Goal: Task Accomplishment & Management: Use online tool/utility

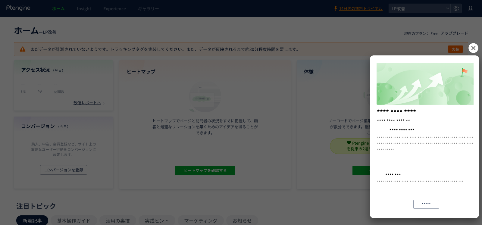
click at [470, 49] on icon at bounding box center [474, 48] width 10 height 10
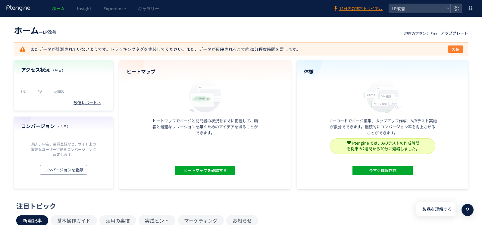
click at [452, 49] on button "実装" at bounding box center [455, 48] width 15 height 7
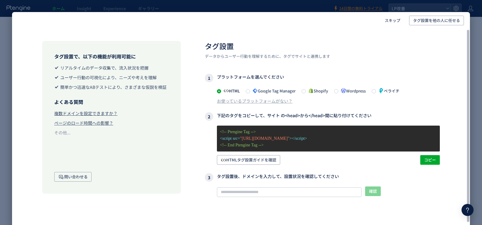
click at [283, 88] on span "Google Tag Manager" at bounding box center [272, 91] width 45 height 6
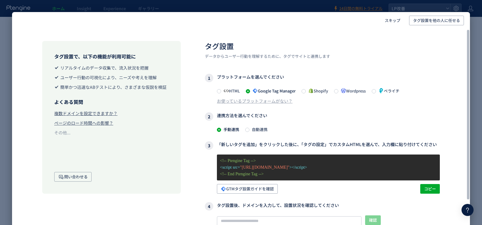
scroll to position [23, 0]
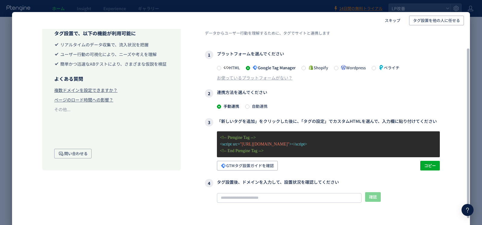
click at [265, 103] on span "自動連携" at bounding box center [258, 106] width 18 height 6
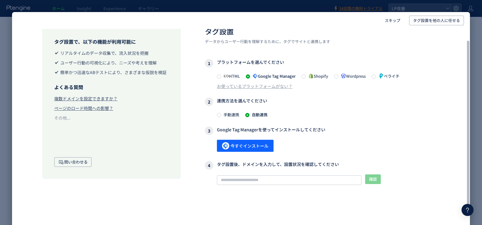
scroll to position [14, 0]
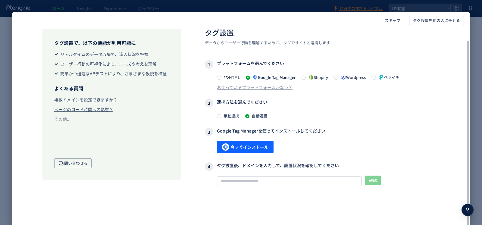
click at [231, 78] on span "HTML" at bounding box center [230, 77] width 19 height 6
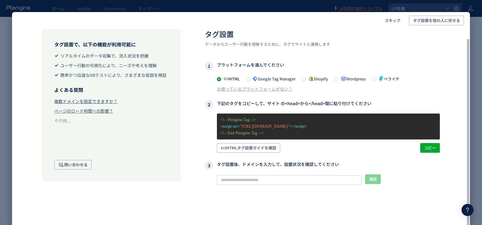
scroll to position [11, 0]
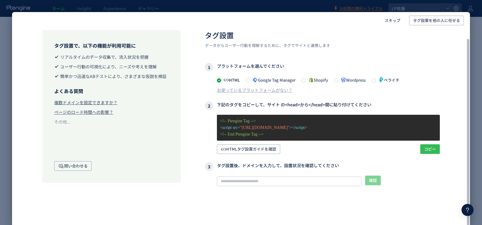
click at [427, 148] on span "コピー" at bounding box center [430, 149] width 12 height 10
drag, startPoint x: 267, startPoint y: 105, endPoint x: 330, endPoint y: 106, distance: 63.0
click at [330, 106] on h3 "2 下記のタグをコピーして、サイト の<head>から</head>間に貼り付けてください" at bounding box center [322, 106] width 235 height 8
click at [351, 105] on h3 "2 下記のタグをコピーして、サイト の<head>から</head>間に貼り付けてください" at bounding box center [322, 106] width 235 height 8
copy h3 "サイト の<head>から</head>間に貼り付け"
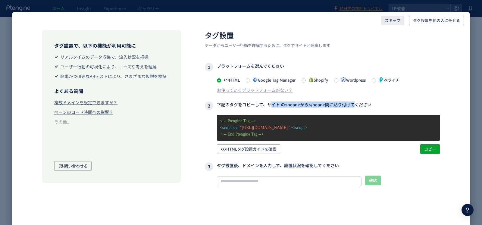
click at [396, 23] on span "スキップ" at bounding box center [393, 21] width 16 height 10
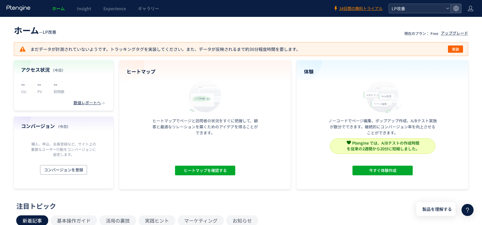
click at [438, 7] on span "LP改善" at bounding box center [417, 8] width 54 height 9
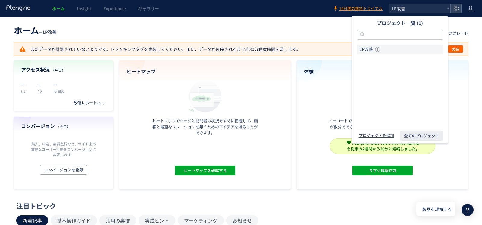
click at [424, 4] on span "LP改善" at bounding box center [417, 8] width 54 height 9
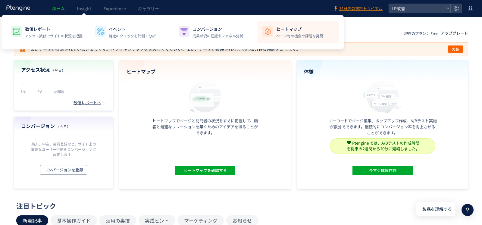
click at [283, 30] on p "ヒートマップ" at bounding box center [299, 29] width 47 height 6
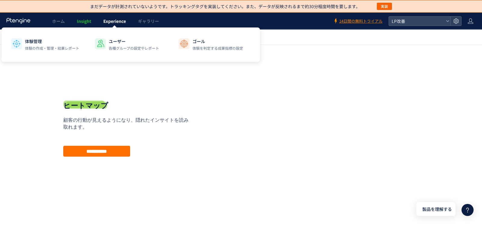
click at [114, 20] on span "Experience" at bounding box center [114, 21] width 23 height 6
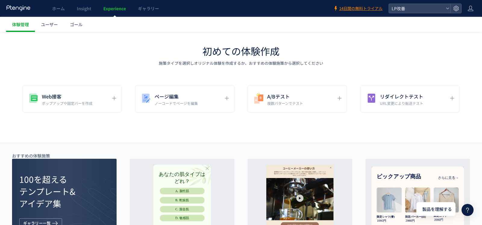
scroll to position [22, 0]
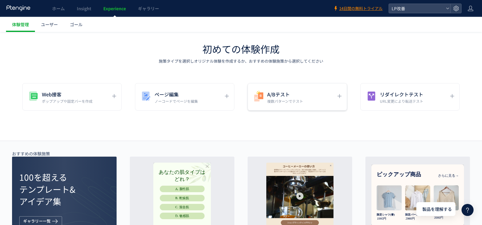
click at [360, 89] on div "A/Bテスト 複数パターンでテスト" at bounding box center [409, 96] width 99 height 27
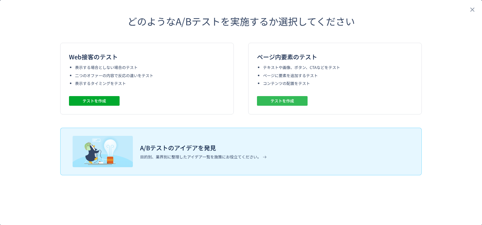
click at [275, 104] on span "テストを作成" at bounding box center [283, 101] width 24 height 10
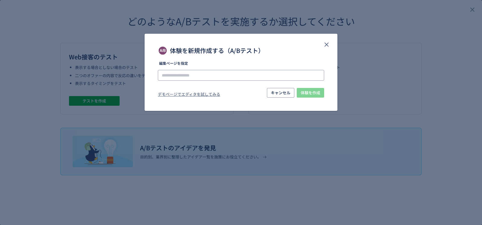
click at [244, 76] on input "体験を新規作成する（A/Bテスト）" at bounding box center [241, 75] width 166 height 11
paste input "**********"
type input "**********"
click at [221, 74] on input "体験を新規作成する（A/Bテスト）" at bounding box center [241, 75] width 166 height 11
paste input "**********"
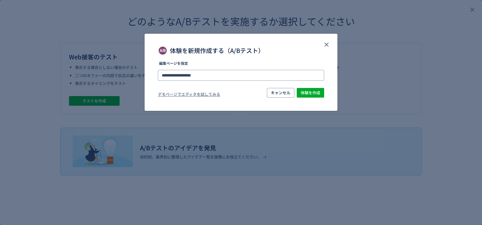
type input "**********"
click at [0, 0] on div "**********" at bounding box center [0, 0] width 0 height 0
click at [310, 96] on span "体験を作成" at bounding box center [311, 93] width 20 height 10
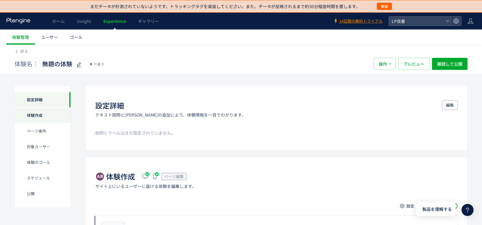
click at [54, 123] on div "体験作成" at bounding box center [43, 131] width 56 height 16
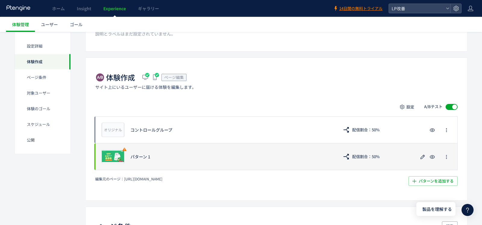
scroll to position [102, 0]
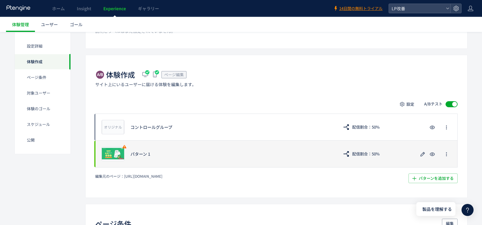
click at [140, 157] on div "プレビュー パターン 1 配信割合：50%" at bounding box center [276, 153] width 362 height 27
click at [139, 152] on div "パターン 1" at bounding box center [231, 154] width 202 height 6
click at [420, 153] on icon "button" at bounding box center [422, 154] width 7 height 7
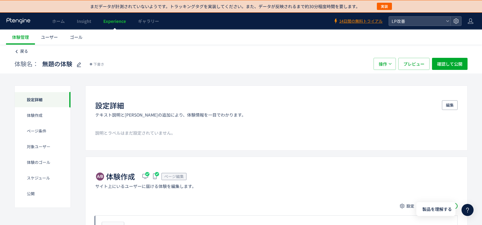
click at [24, 52] on span "戻る" at bounding box center [24, 51] width 8 height 6
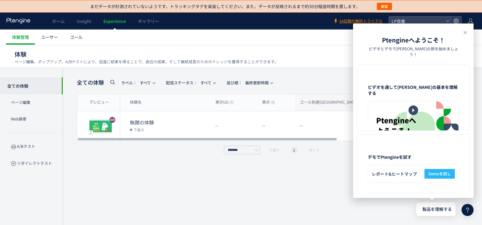
scroll to position [5, 0]
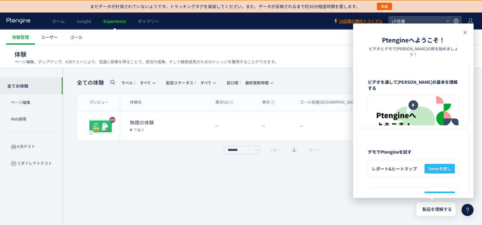
click at [465, 33] on use at bounding box center [465, 32] width 3 height 3
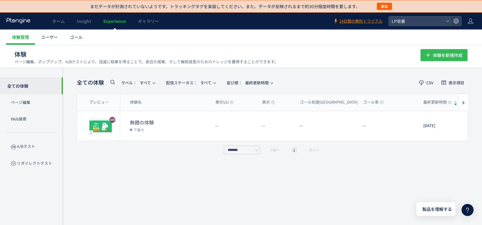
click at [444, 60] on span "体験を新規作成" at bounding box center [448, 55] width 30 height 12
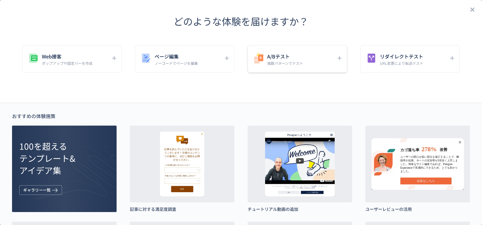
click at [317, 55] on div "A/Bテスト 複数パターンでテスト" at bounding box center [293, 59] width 80 height 14
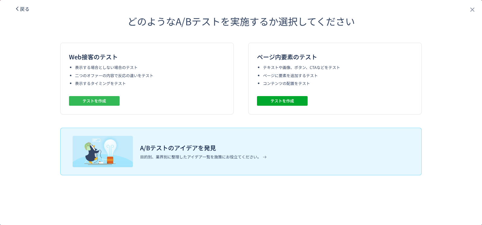
click at [99, 104] on span "テストを作成" at bounding box center [95, 101] width 24 height 10
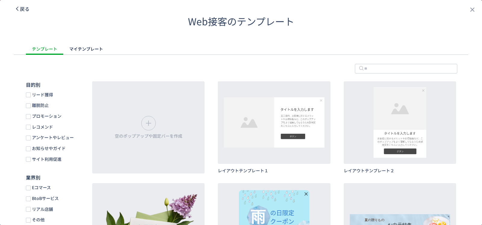
click at [24, 10] on span "戻る" at bounding box center [25, 8] width 10 height 7
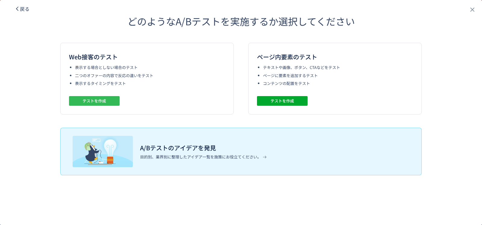
click at [99, 100] on span "テストを作成" at bounding box center [95, 101] width 24 height 10
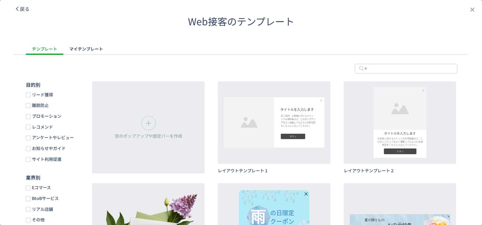
click at [18, 9] on icon "dialog" at bounding box center [16, 8] width 5 height 5
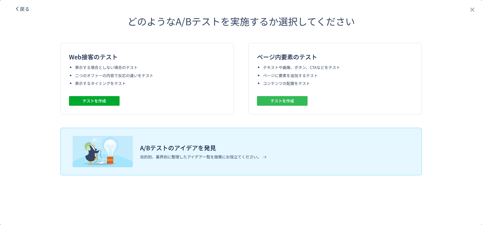
click at [294, 102] on button "テストを作成" at bounding box center [282, 101] width 51 height 10
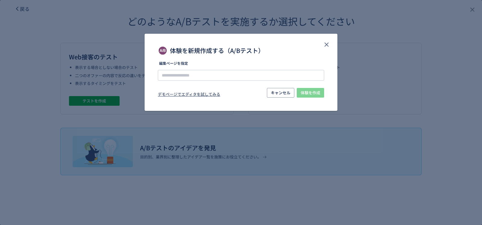
click at [201, 94] on div "デモページでエディタを試してみる" at bounding box center [189, 95] width 62 height 7
